Goal: Task Accomplishment & Management: Use online tool/utility

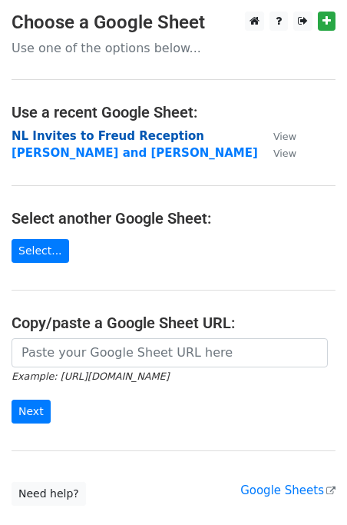
click at [93, 134] on strong "NL Invites to Freud Reception" at bounding box center [108, 136] width 193 height 14
click at [74, 136] on strong "NL Invites to Freud Reception" at bounding box center [108, 136] width 193 height 14
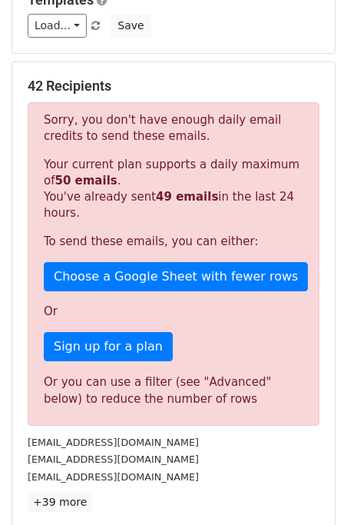
scroll to position [231, 0]
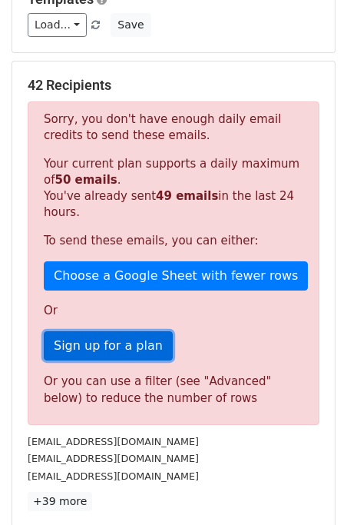
click at [127, 345] on link "Sign up for a plan" at bounding box center [108, 345] width 129 height 29
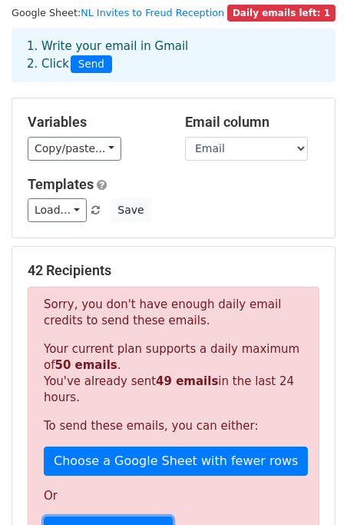
scroll to position [0, 0]
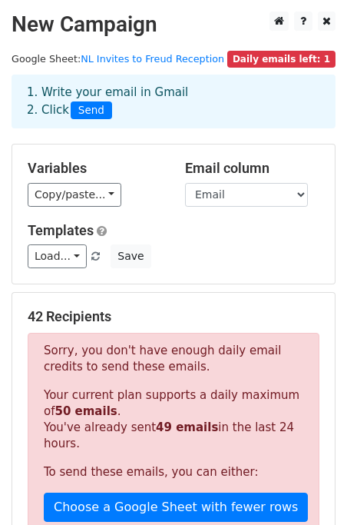
click at [202, 71] on main "New Campaign Daily emails left: 1 Google Sheet: NL Invites to Freud Reception 1…" at bounding box center [173, 440] width 347 height 856
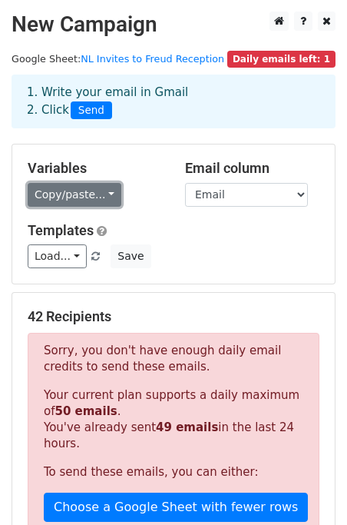
click at [100, 197] on link "Copy/paste..." at bounding box center [75, 195] width 94 height 24
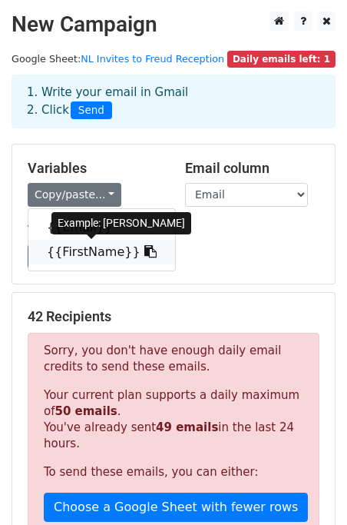
click at [96, 254] on link "{{FirstName}}" at bounding box center [101, 252] width 147 height 25
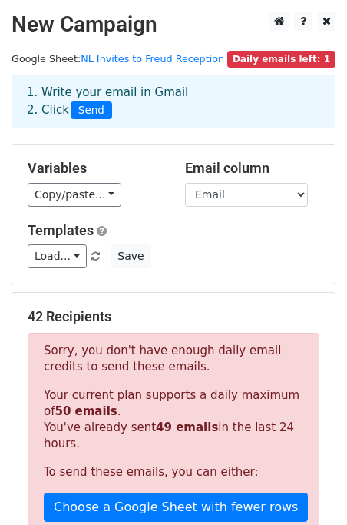
click at [218, 254] on div "Load... No templates saved Save" at bounding box center [173, 256] width 315 height 24
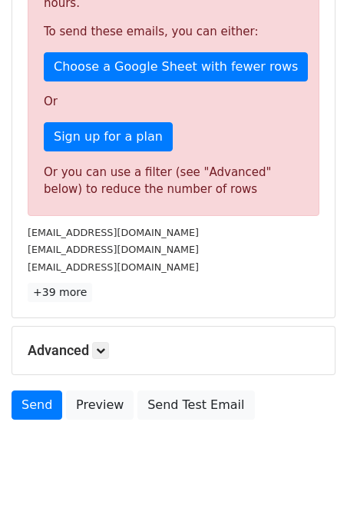
scroll to position [466, 0]
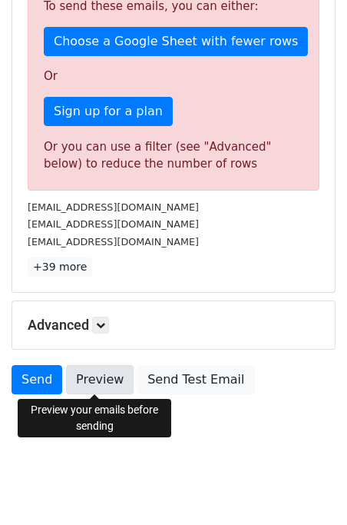
click at [104, 382] on link "Preview" at bounding box center [100, 379] width 68 height 29
